Goal: Information Seeking & Learning: Learn about a topic

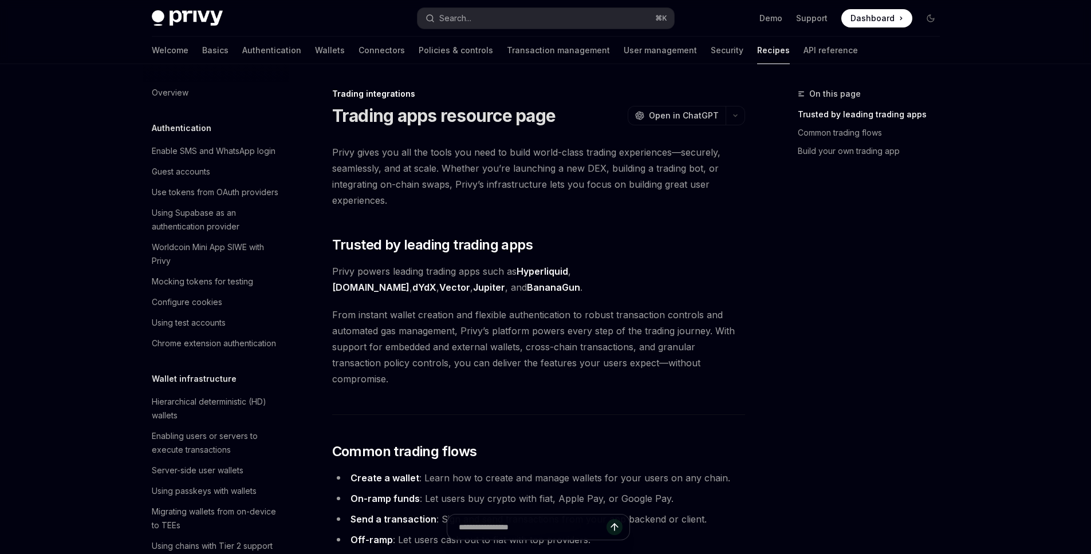
scroll to position [1072, 0]
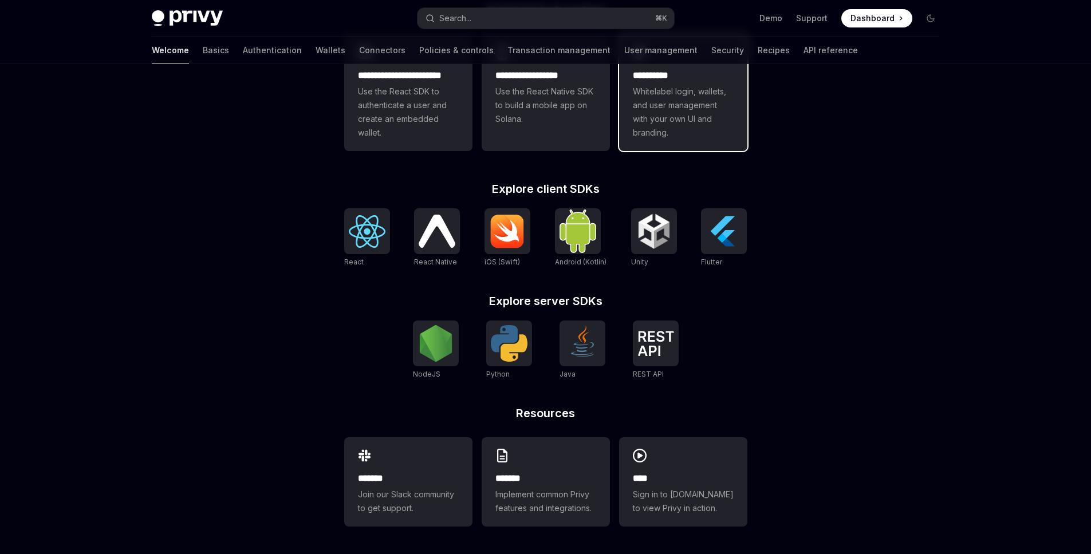
scroll to position [356, 0]
click at [728, 232] on img at bounding box center [724, 231] width 37 height 37
type textarea "*"
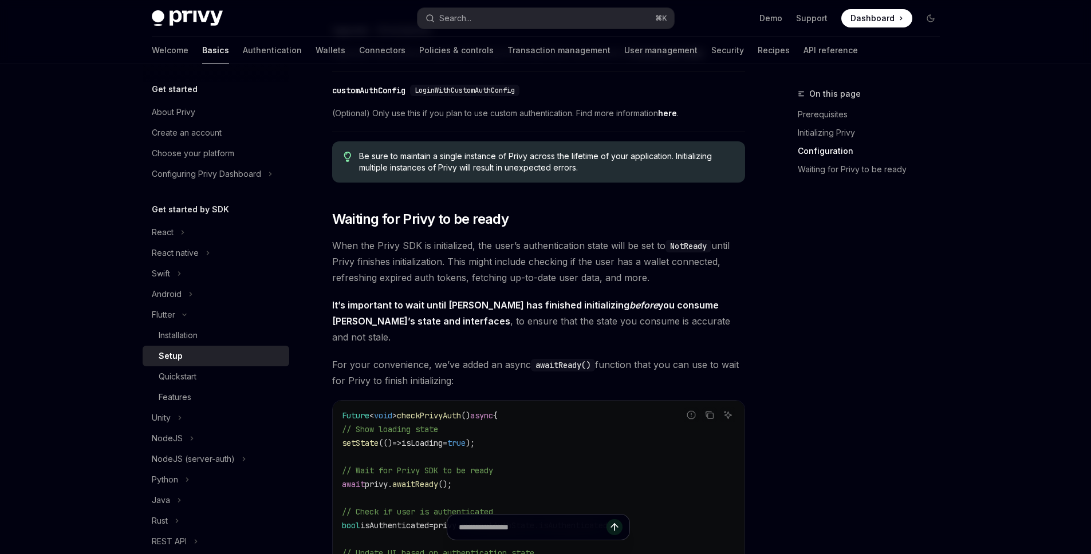
scroll to position [756, 0]
